Goal: Task Accomplishment & Management: Manage account settings

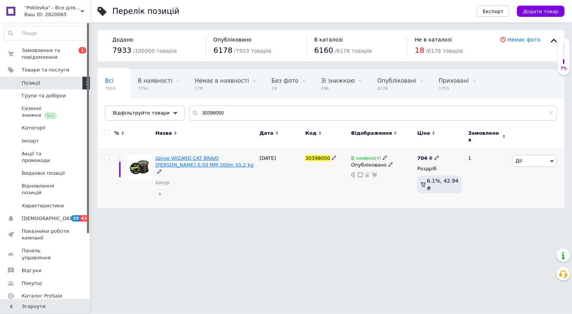
click at [191, 155] on span "Шнур WIZARD CAT BRAID DARK BROWN 0,50 MM 200m 55,2 kg" at bounding box center [204, 161] width 98 height 12
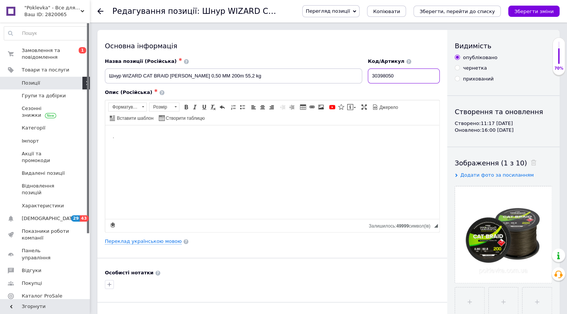
click at [382, 77] on input "30398050" at bounding box center [404, 76] width 72 height 15
click at [58, 52] on span "Замовлення та повідомлення" at bounding box center [46, 53] width 48 height 13
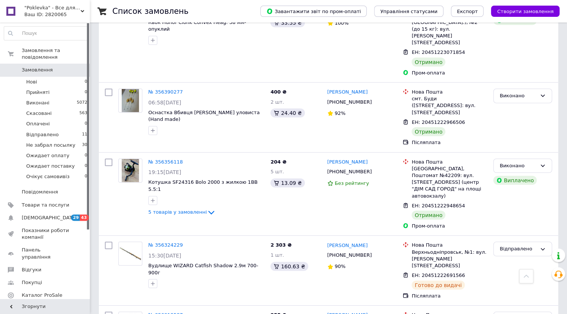
scroll to position [1083, 0]
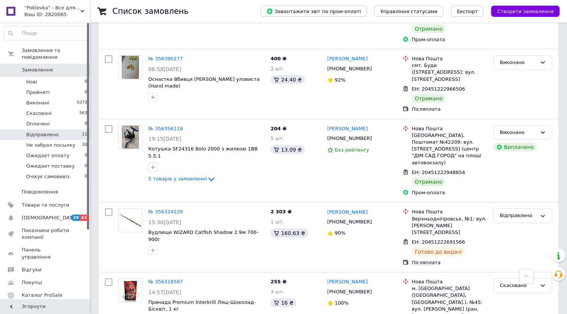
click at [57, 130] on li "Відправлено 11" at bounding box center [46, 135] width 92 height 10
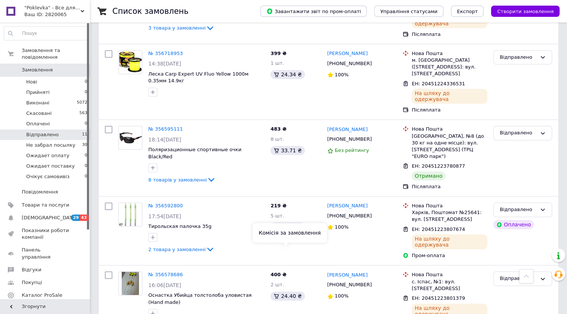
scroll to position [281, 0]
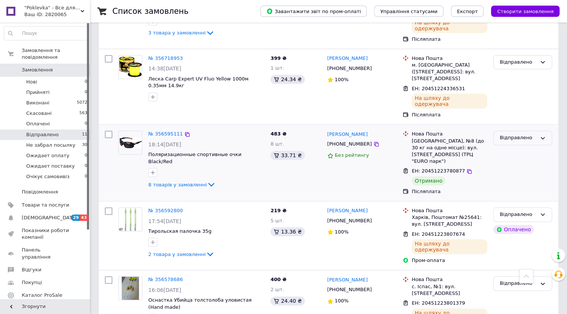
click at [530, 134] on div "Відправлено" at bounding box center [518, 138] width 37 height 8
click at [509, 161] on li "Виконано" at bounding box center [523, 168] width 58 height 14
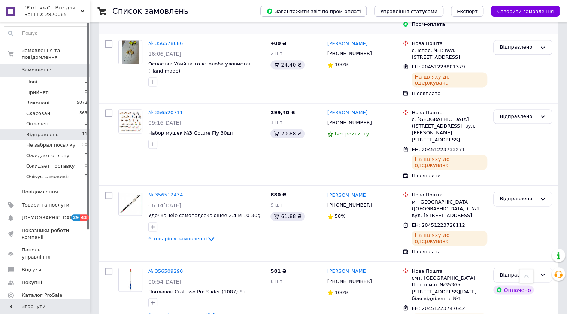
scroll to position [519, 0]
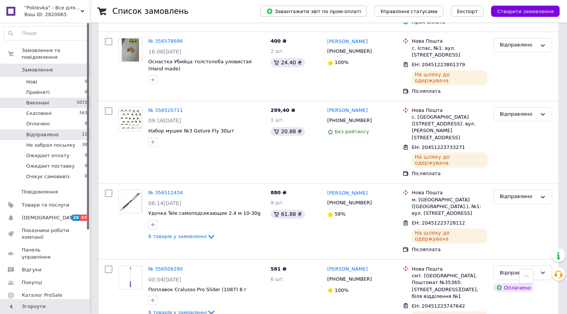
click at [48, 98] on li "Виконані 5072" at bounding box center [46, 103] width 92 height 10
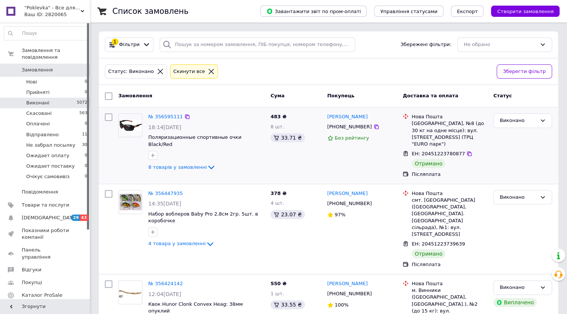
click at [35, 67] on span "Замовлення" at bounding box center [37, 70] width 31 height 7
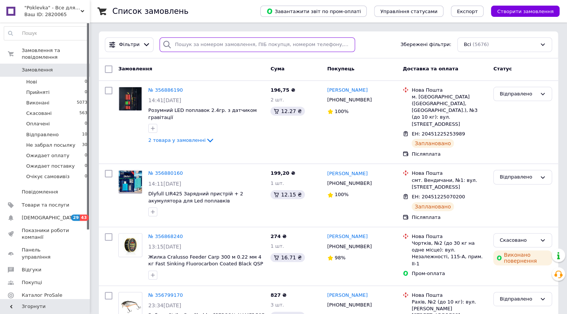
click at [208, 46] on input "search" at bounding box center [257, 44] width 195 height 15
paste input "ST-319SCL"
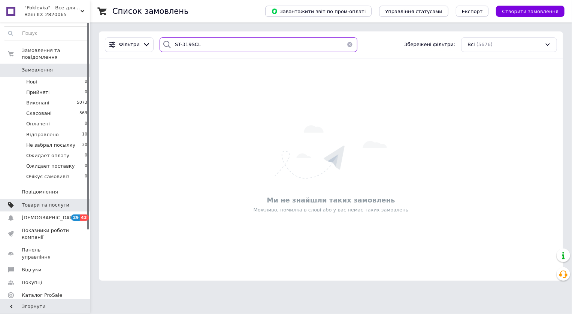
type input "ST-319SCL"
click at [37, 202] on span "Товари та послуги" at bounding box center [46, 205] width 48 height 7
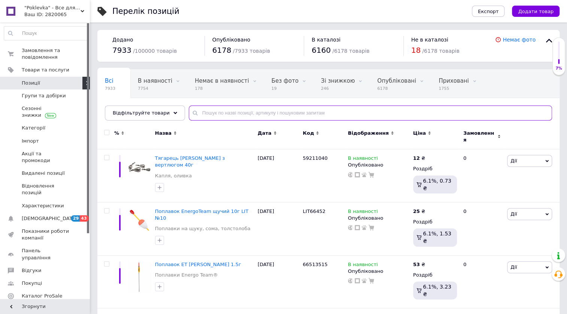
click at [228, 109] on input "text" at bounding box center [370, 113] width 363 height 15
paste input "ST-319SCL"
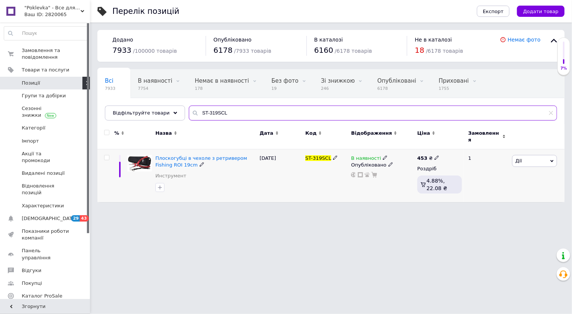
type input "ST-319SCL"
click at [388, 162] on icon at bounding box center [390, 164] width 4 height 4
click at [364, 176] on li "Прихований" at bounding box center [380, 180] width 65 height 10
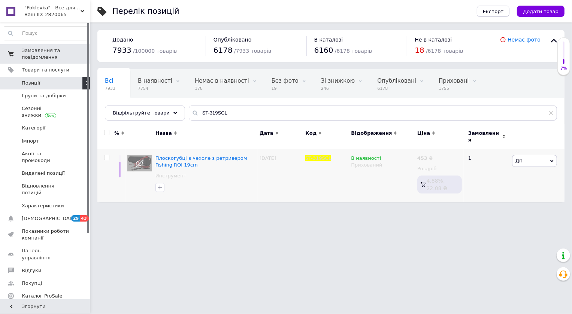
click at [40, 57] on span "Замовлення та повідомлення" at bounding box center [46, 53] width 48 height 13
